Goal: Task Accomplishment & Management: Manage account settings

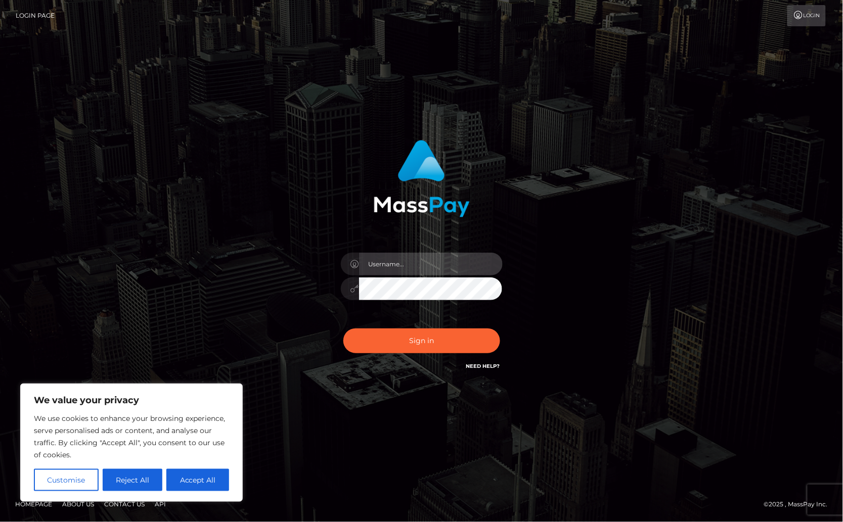
click at [397, 270] on input "text" at bounding box center [431, 264] width 144 height 23
type input "Christine.Silversocial"
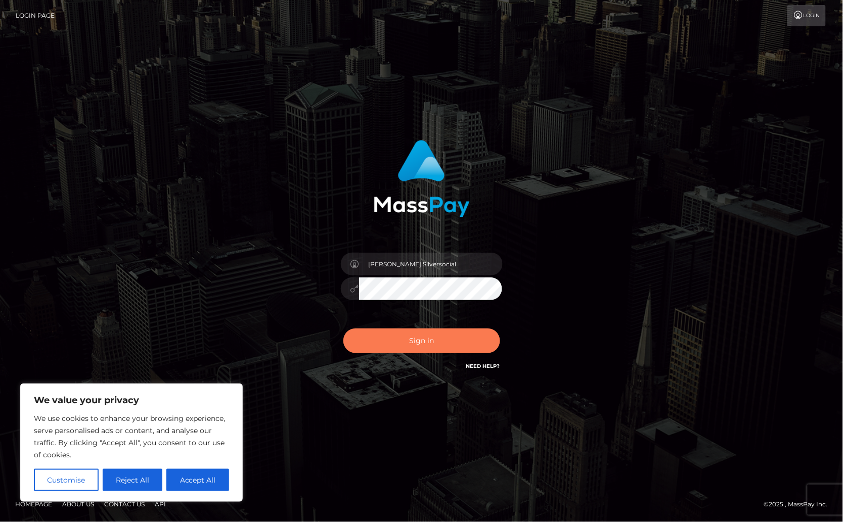
click at [450, 345] on button "Sign in" at bounding box center [421, 341] width 157 height 25
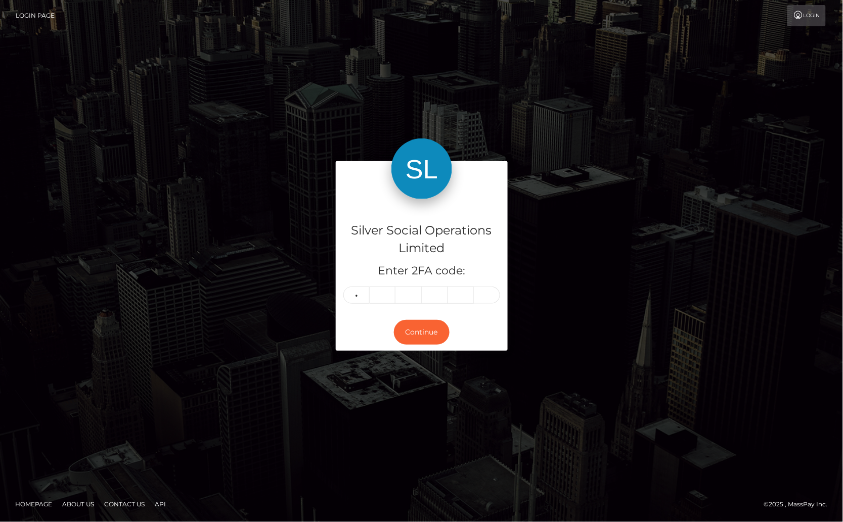
type input "7"
type input "2"
type input "4"
type input "2"
type input "6"
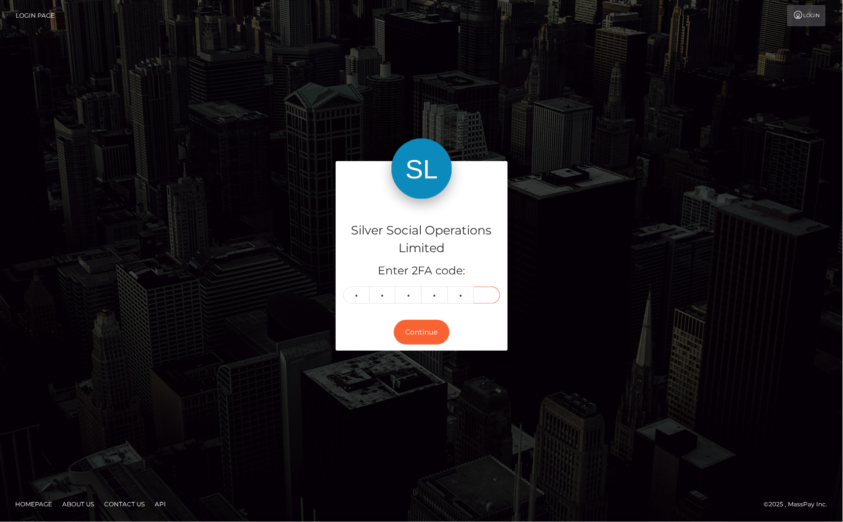
type input "3"
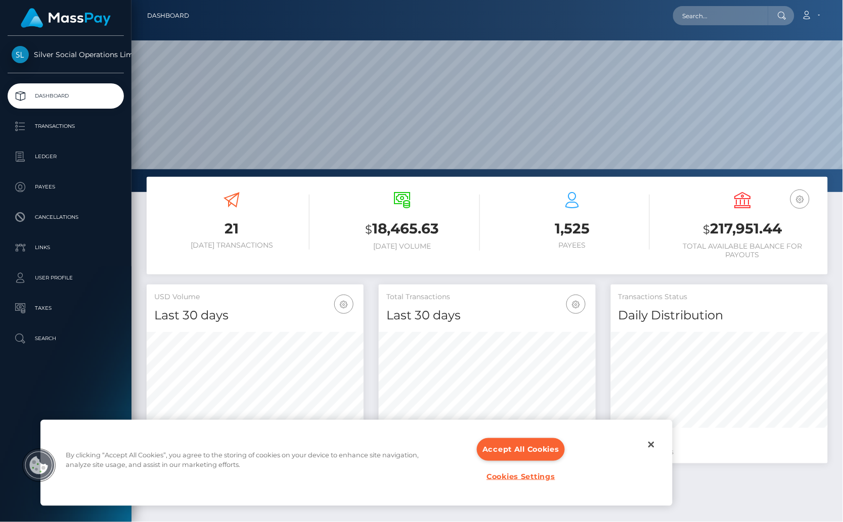
scroll to position [179, 217]
click at [728, 232] on h3 "$ 217,951.44" at bounding box center [742, 229] width 155 height 21
copy h3 "217,951.44"
